Goal: Information Seeking & Learning: Learn about a topic

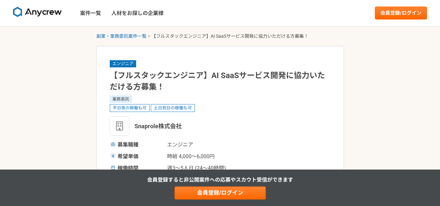
click at [51, 9] on img at bounding box center [37, 12] width 49 height 10
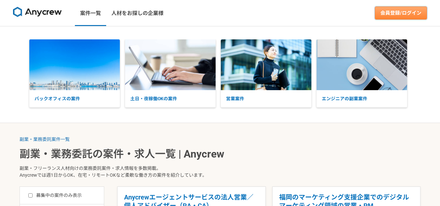
click at [400, 10] on link "会員登録/ログイン" at bounding box center [401, 13] width 52 height 13
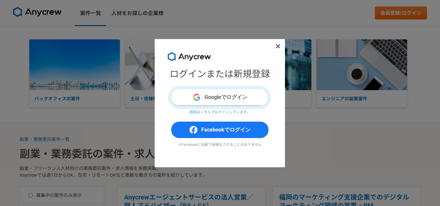
click at [225, 95] on button "Googleでログイン" at bounding box center [220, 97] width 98 height 17
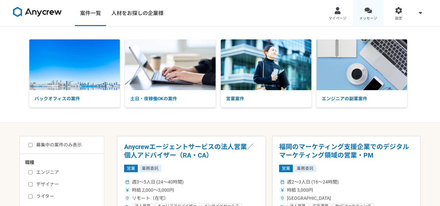
click at [370, 9] on div at bounding box center [367, 10] width 7 height 7
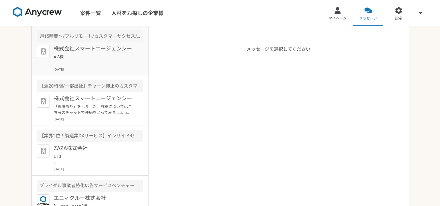
click at [108, 64] on p "A S様 ご連絡、弊社の案件にご興味を持っていただきありがとうございます。 現在、応募を多数いただいておりまして面談につきましては、社内にて検討をさせて頂きま…" at bounding box center [94, 60] width 80 height 12
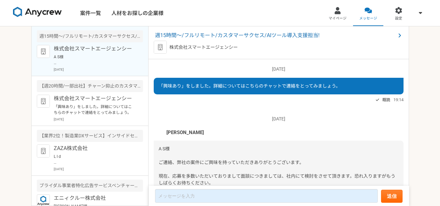
scroll to position [94, 0]
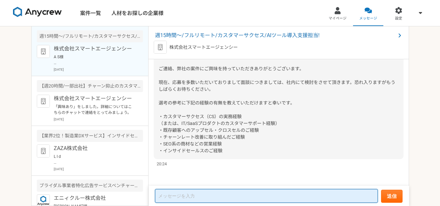
click at [214, 199] on textarea at bounding box center [266, 196] width 223 height 14
type textarea "ご連絡ありがとうございます。"
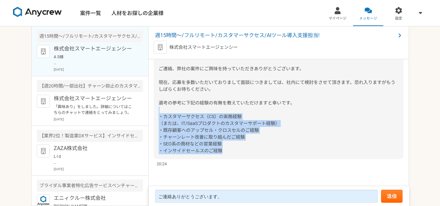
drag, startPoint x: 227, startPoint y: 155, endPoint x: 159, endPoint y: 112, distance: 80.2
click at [159, 112] on div "A S様 ご連絡、弊社の案件にご興味を持っていただきありがとうございます。 現在、応募を多数いただいておりまして面談につきましては、社内にて検討をさせて頂きま…" at bounding box center [279, 103] width 250 height 112
copy span "・カスタマーサクセス（CS）の実務経験 （または、IT/SaaSプロダクトのカスタマーサポート経験） ・既存顧客へのアップセル・クロスセルのご経験 ・チャーン…"
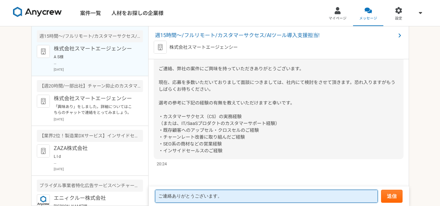
click at [245, 196] on textarea "ご連絡ありがとうございます。" at bounding box center [266, 196] width 223 height 13
drag, startPoint x: 245, startPoint y: 196, endPoint x: 131, endPoint y: 190, distance: 114.0
click at [131, 193] on main "週15時間〜/フルリモート/カスタマーサクセス/AIツール導入支援担当! 株式会社スマートエージェンシー A S様 ご連絡、弊社の案件にご興味を持っていただき…" at bounding box center [219, 116] width 377 height 180
paste textarea "・カスタマーサクセス（CS）の実務経験 （または、IT/SaaSプロダクトのカスタマーサポート経験） →実務経験有（オンラインスクール：約4年／SaaS：10…"
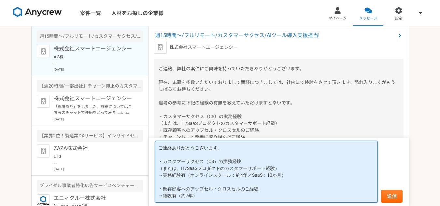
click at [223, 154] on textarea "ご連絡ありがとうございます。 ・カスタマーサクセス（CS）の実務経験 （または、IT/SaaSプロダクトのカスタマーサポート経験） →実務経験有（オンラインス…" at bounding box center [266, 172] width 223 height 62
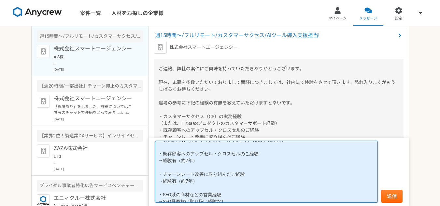
scroll to position [68, 0]
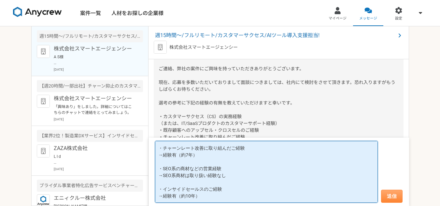
type textarea "ご連絡ありがとうございます。 ご質問の件につきまして、以下にて回答させていただきます。 ・カスタマーサクセス（CS）の実務経験 （または、IT/SaaSプロダ…"
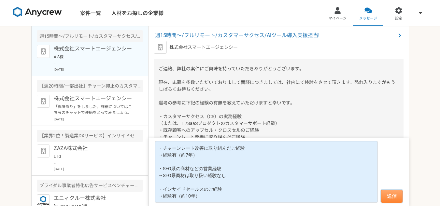
click at [389, 196] on button "送信" at bounding box center [391, 196] width 21 height 13
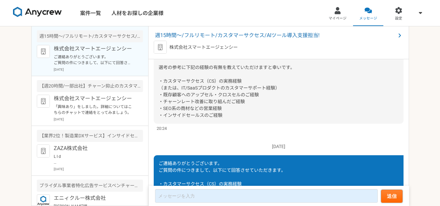
scroll to position [128, 0]
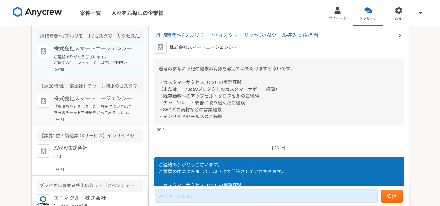
click at [81, 115] on p "「興味あり」をしました。詳細についてはこちらのチャットで連絡をとってみましょう。" at bounding box center [94, 110] width 80 height 12
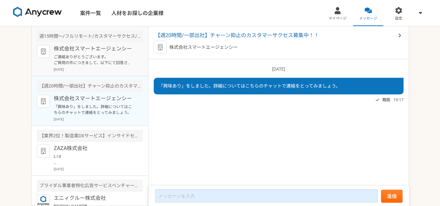
click at [99, 66] on div "株式会社スマートエージェンシー ご連絡ありがとうございます。 ご質問の件につきまして、以下にて回答させていただきます。 ・カスタマーサクセス（CS）の実務経験…" at bounding box center [98, 58] width 89 height 27
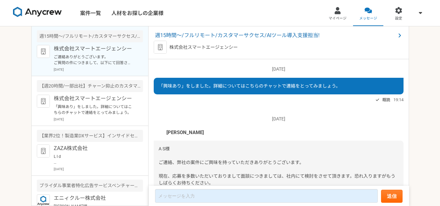
scroll to position [258, 0]
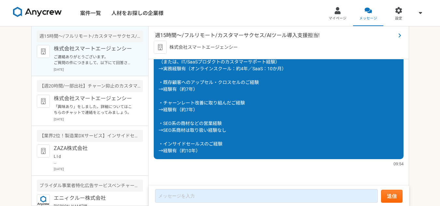
click at [257, 35] on span "週15時間〜/フルリモート/カスタマーサクセス/AIツール導入支援担当!" at bounding box center [275, 36] width 240 height 8
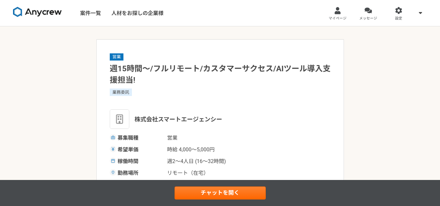
click at [41, 13] on img at bounding box center [37, 12] width 49 height 10
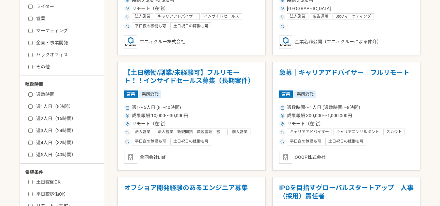
scroll to position [260, 0]
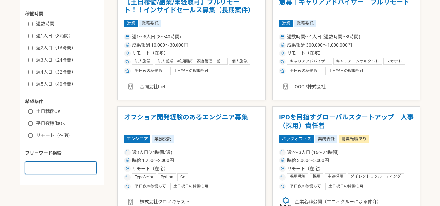
click at [52, 169] on input at bounding box center [61, 167] width 72 height 13
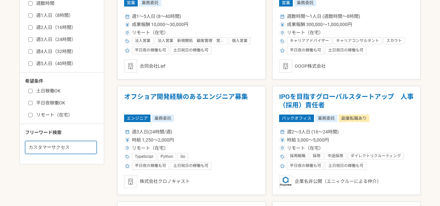
scroll to position [358, 0]
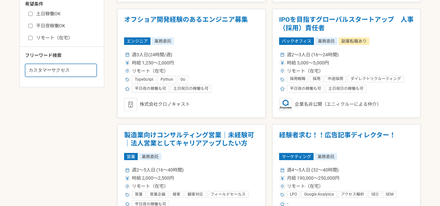
type input "カスタマーサクセス"
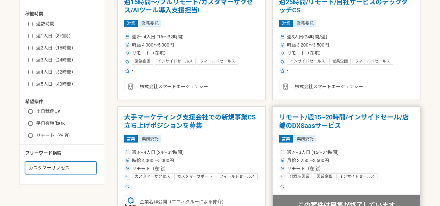
scroll to position [293, 0]
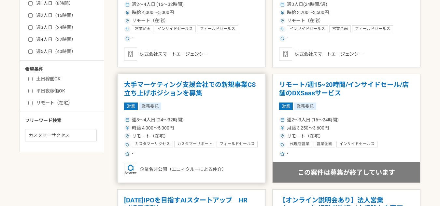
click at [223, 123] on div "週3〜4人日 (24〜32時間) 時給 4,000〜5,000円 リモート（在宅） カスタマーサクセス カスタマーサポート フィールドセールス セールス 法人…" at bounding box center [191, 136] width 135 height 43
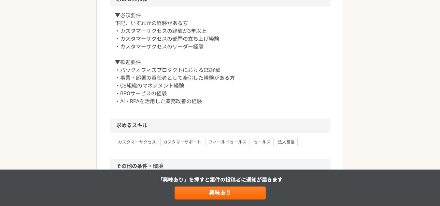
scroll to position [390, 0]
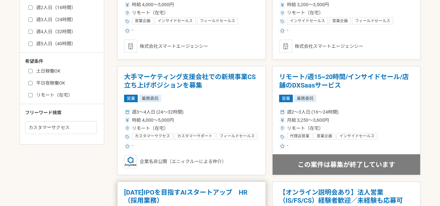
scroll to position [293, 0]
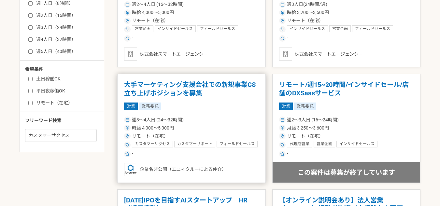
click at [220, 112] on article "大手マーケティング支援会社での新規事業CS立ち上げポジションを募集 営業 業務委託 週3〜4人日 (24〜32時間) 時給 4,000〜5,000円 リモート…" at bounding box center [191, 128] width 148 height 109
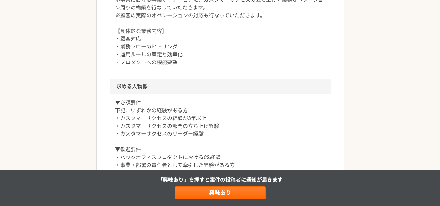
scroll to position [325, 0]
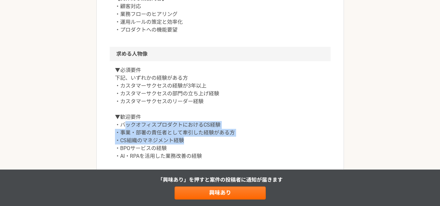
drag, startPoint x: 123, startPoint y: 124, endPoint x: 251, endPoint y: 141, distance: 128.6
click at [251, 141] on p "▼必須要件 下記、いずれかの経験がある方 ・カスタマーサクセスの経験が3年以上 ・カスタマーサクセスの部門の立ち上げ経験 ・カスタマーサクセスのリーダー経験 …" at bounding box center [220, 113] width 210 height 94
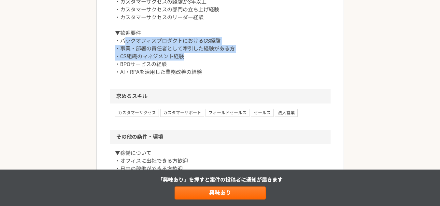
scroll to position [423, 0]
